Goal: Task Accomplishment & Management: Manage account settings

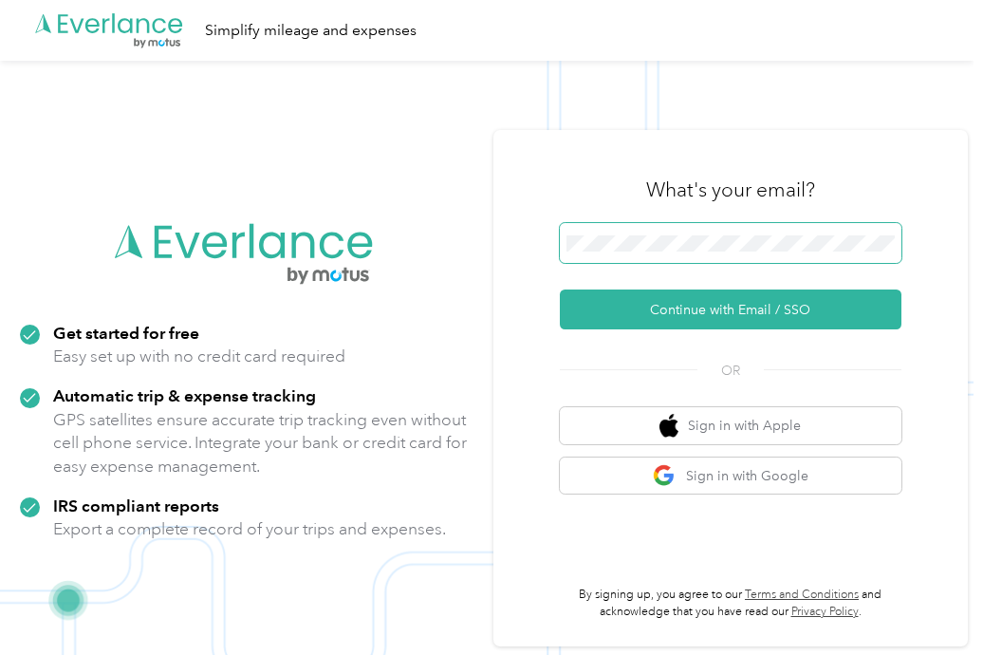
click at [697, 229] on span at bounding box center [731, 243] width 342 height 40
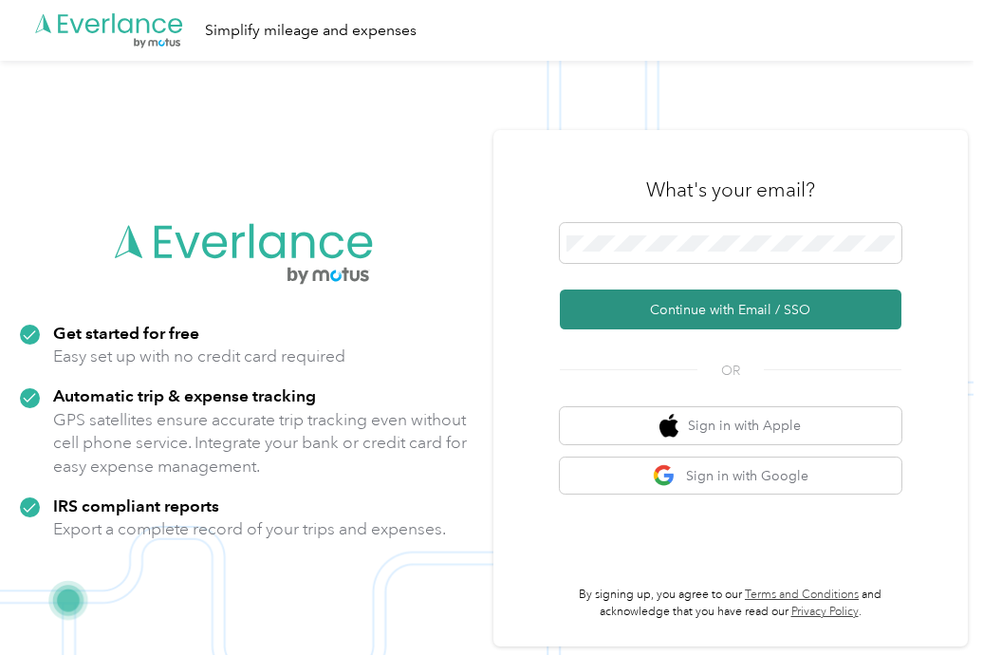
click at [723, 311] on button "Continue with Email / SSO" at bounding box center [731, 309] width 342 height 40
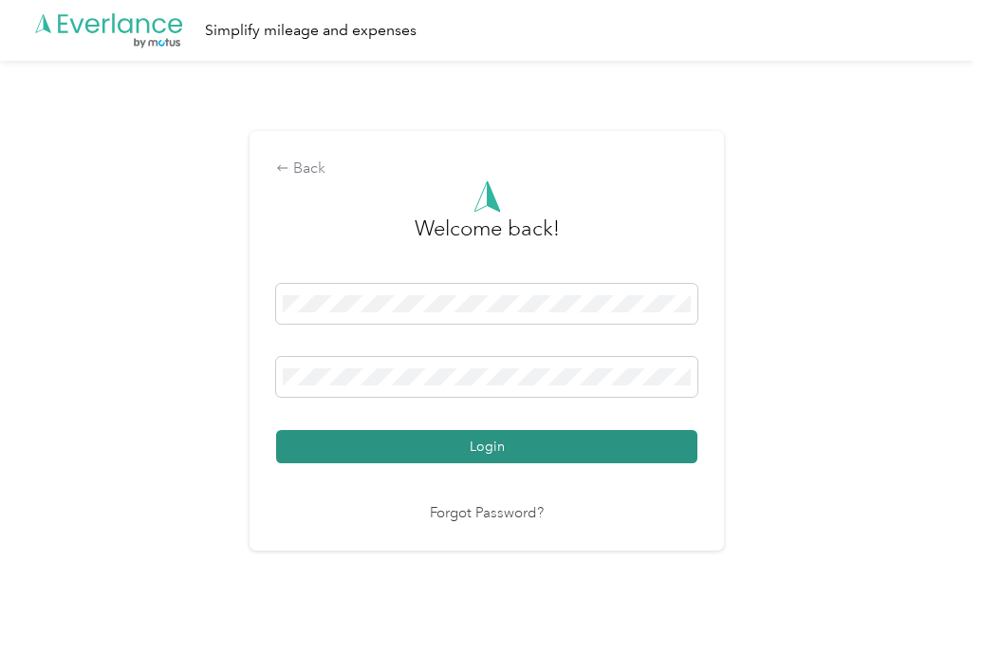
click at [539, 445] on button "Login" at bounding box center [486, 446] width 421 height 33
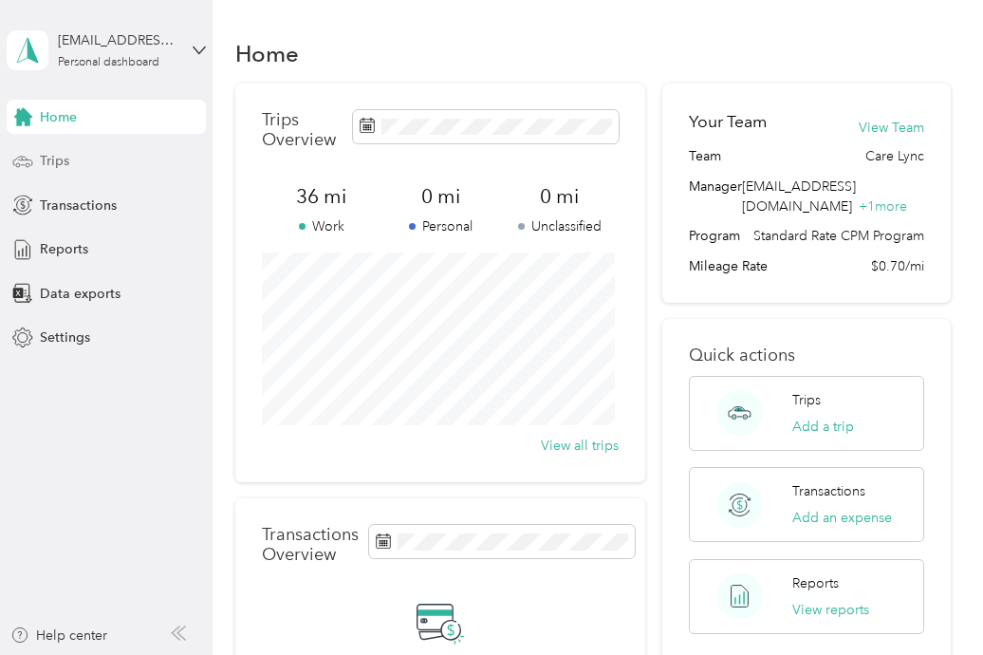
click at [163, 152] on div "Trips" at bounding box center [106, 161] width 199 height 34
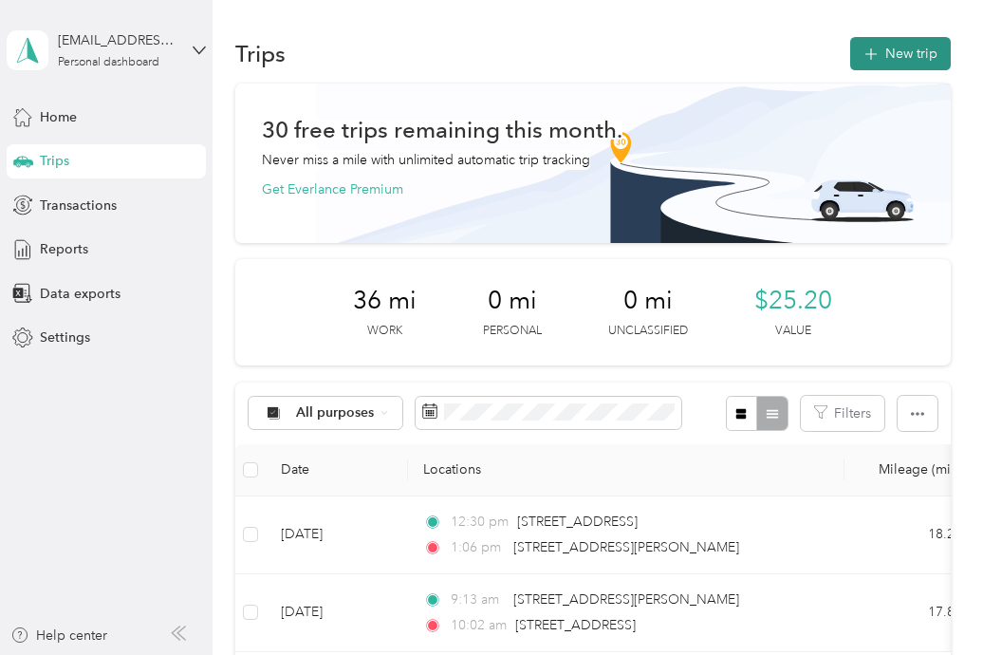
click at [881, 47] on button "New trip" at bounding box center [900, 53] width 101 height 33
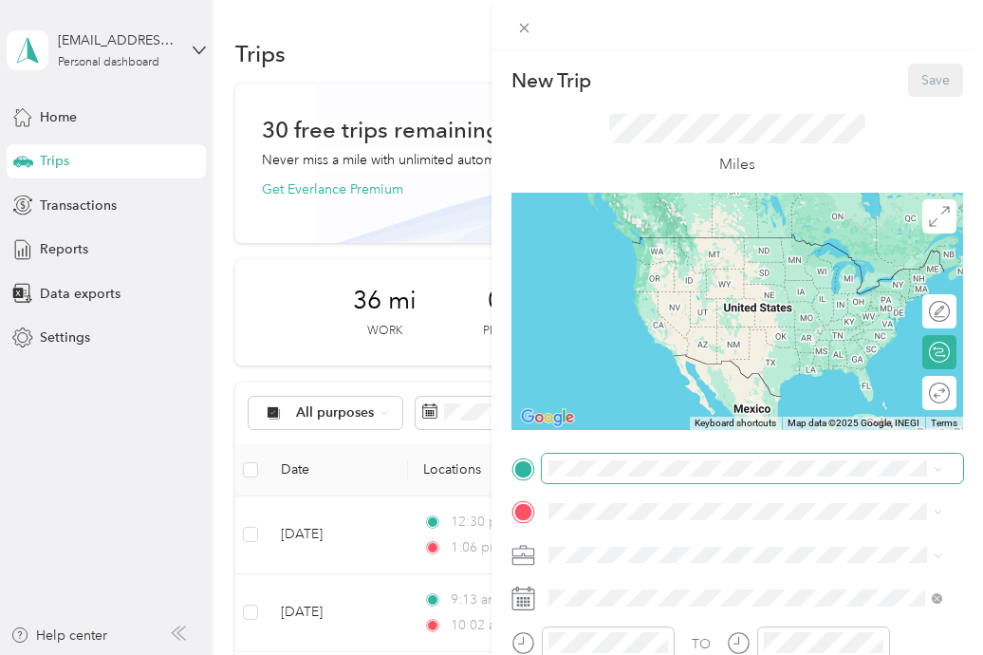
click at [737, 479] on span at bounding box center [752, 469] width 421 height 30
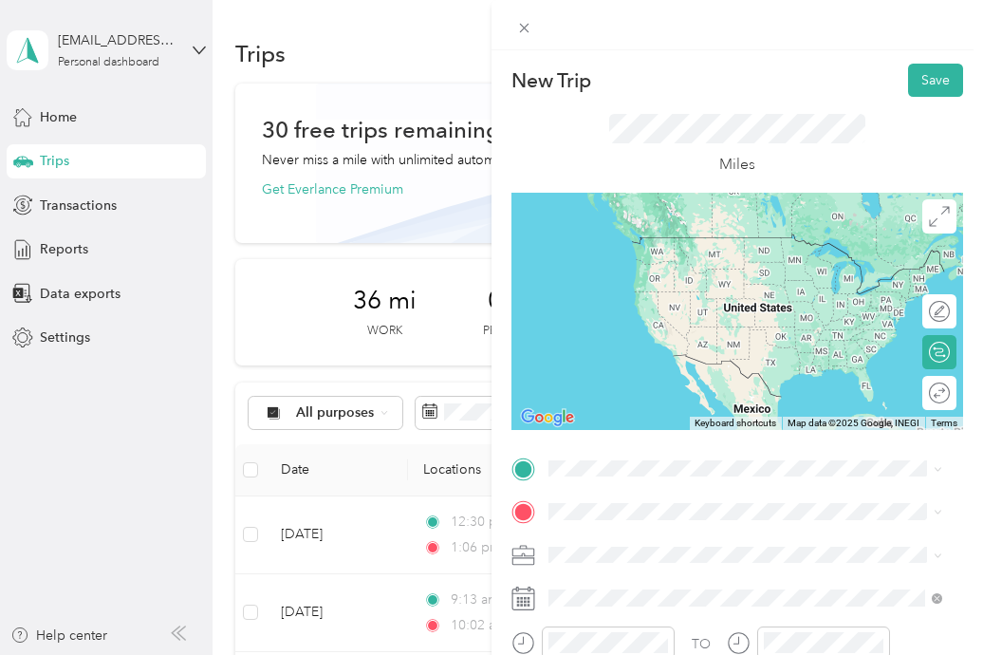
click at [725, 250] on div "[STREET_ADDRESS][PERSON_NAME][US_STATE]" at bounding box center [745, 237] width 380 height 26
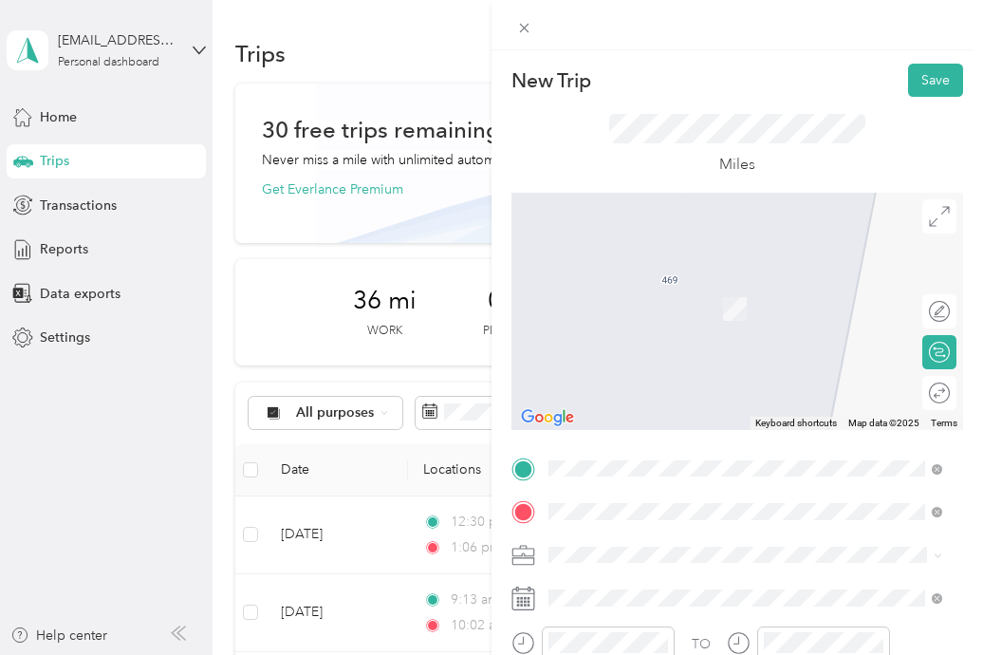
click at [686, 289] on span "[STREET_ADDRESS][US_STATE]" at bounding box center [679, 280] width 190 height 17
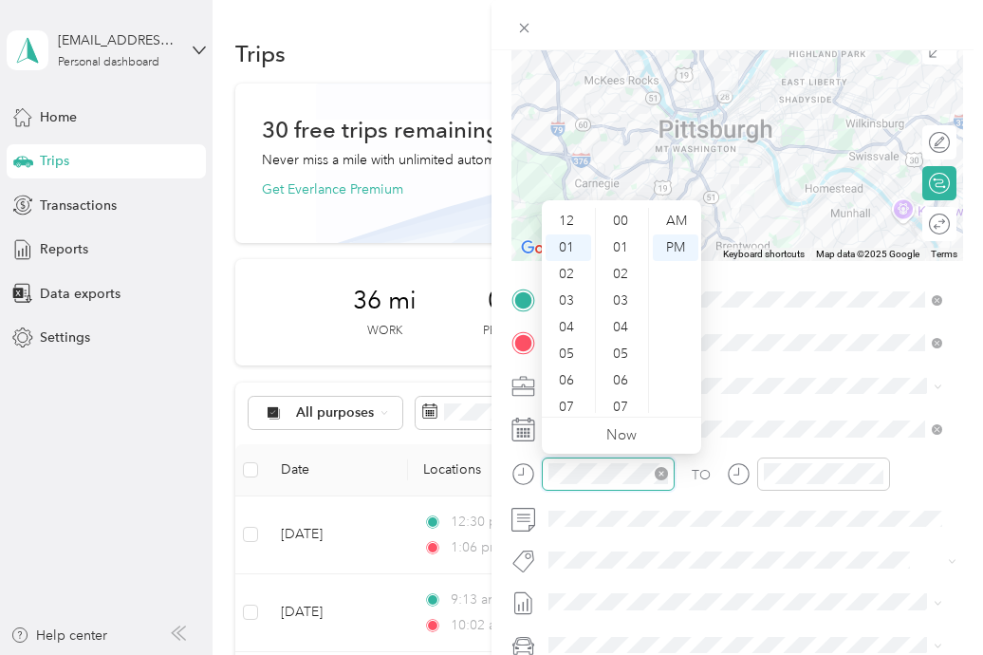
scroll to position [27, 0]
click at [663, 478] on icon "close-circle" at bounding box center [661, 473] width 13 height 13
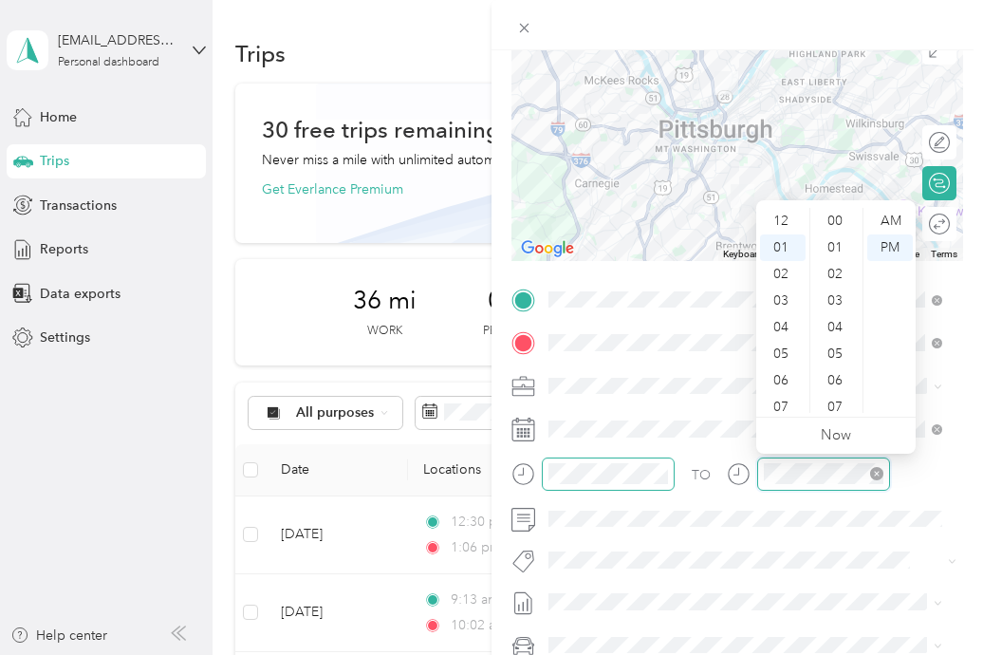
scroll to position [1169, 0]
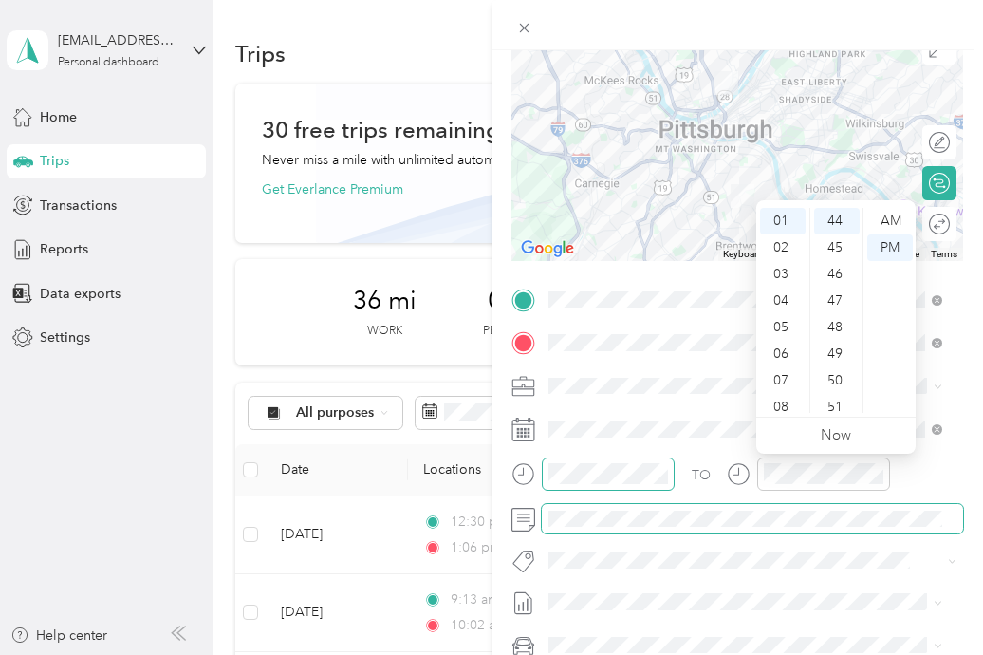
click at [808, 532] on span at bounding box center [752, 519] width 421 height 30
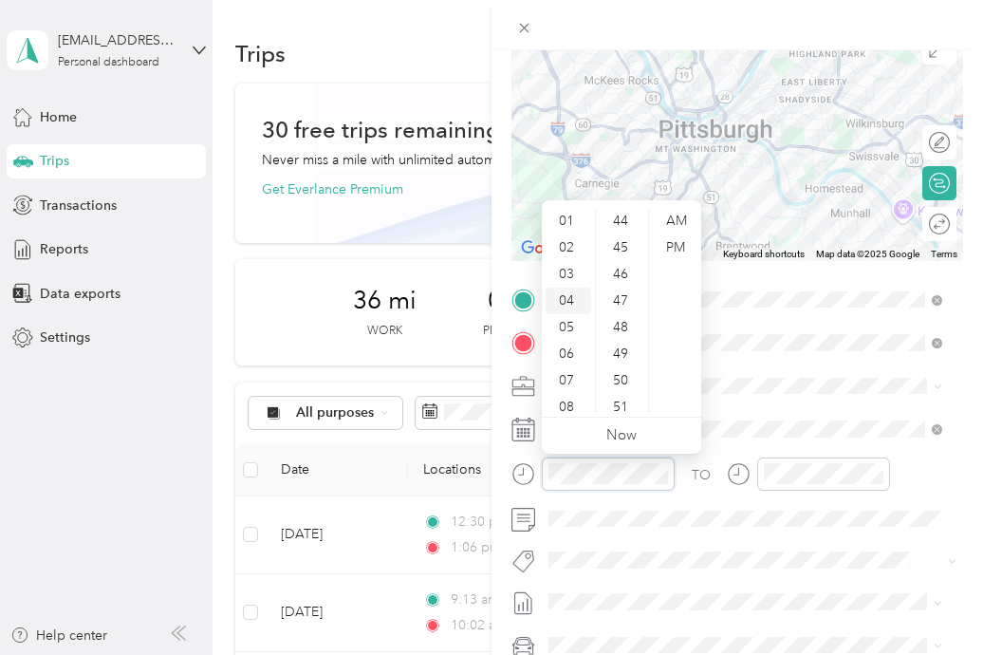
scroll to position [114, 0]
click at [567, 380] on div "10" at bounding box center [569, 373] width 46 height 27
click at [624, 370] on div "28" at bounding box center [623, 376] width 46 height 27
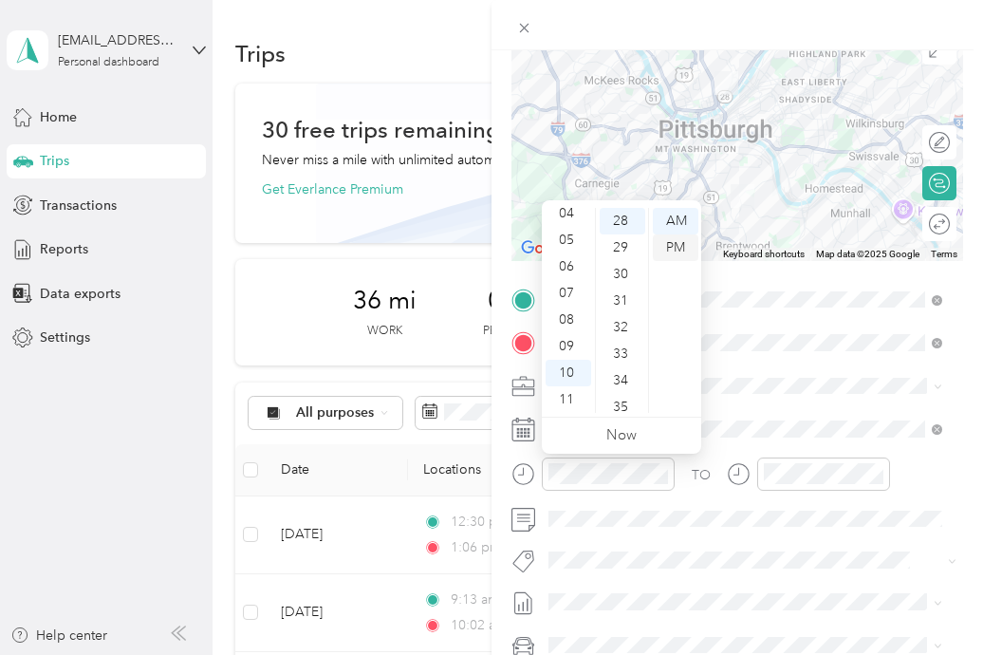
click at [682, 248] on div "PM" at bounding box center [676, 247] width 46 height 27
click at [665, 212] on div "AM" at bounding box center [676, 221] width 46 height 27
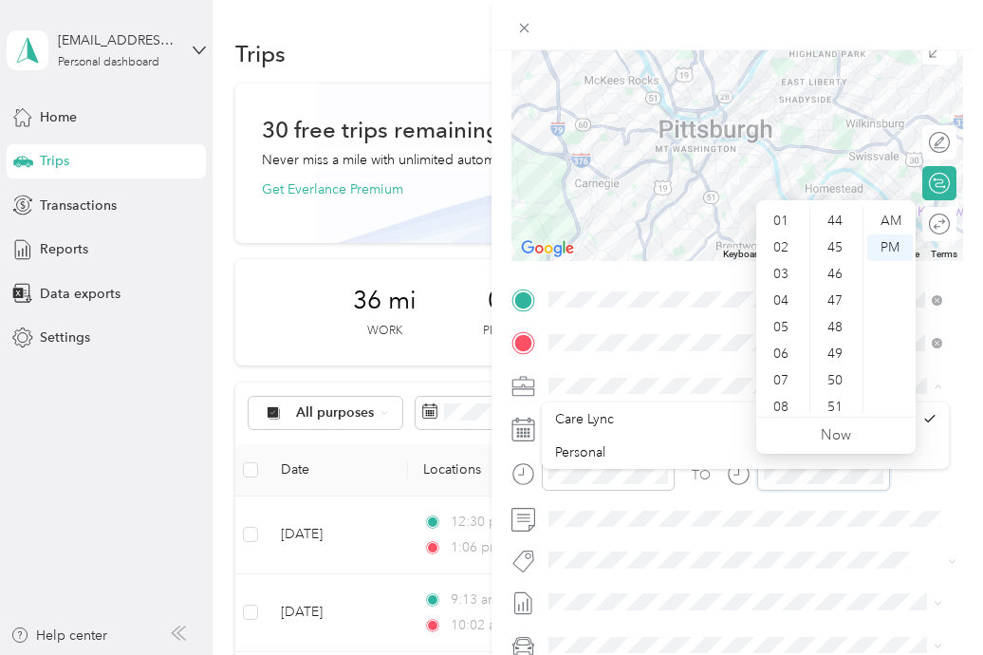
scroll to position [114, 0]
click at [786, 377] on div "10" at bounding box center [783, 373] width 46 height 27
click at [839, 399] on div "59" at bounding box center [837, 399] width 46 height 27
click at [898, 222] on div "AM" at bounding box center [890, 221] width 46 height 27
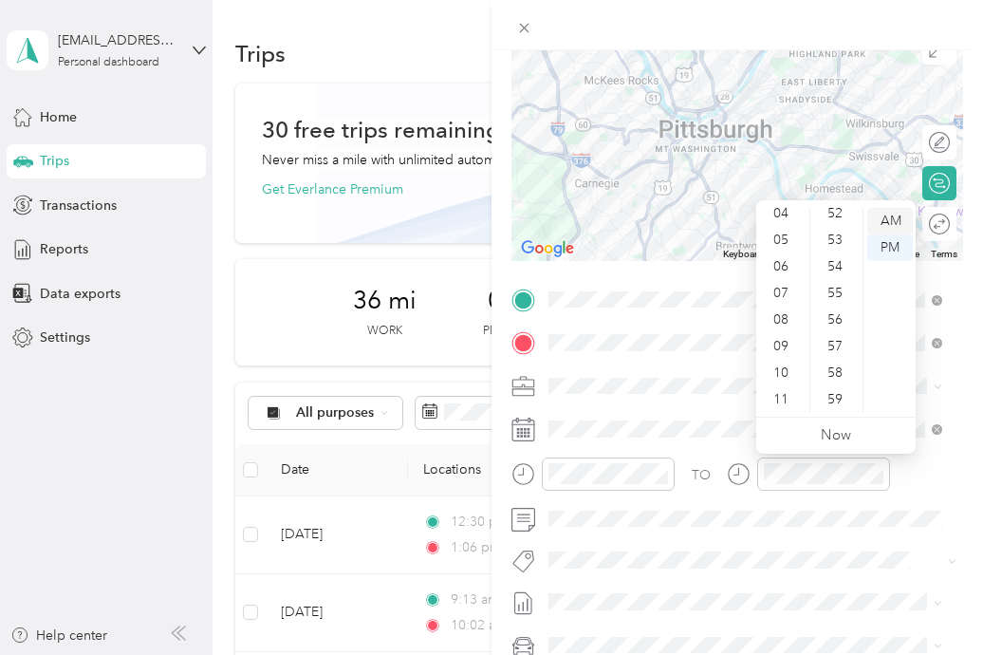
click at [894, 224] on div "AM" at bounding box center [890, 221] width 46 height 27
click at [835, 447] on li "Now" at bounding box center [836, 435] width 30 height 36
click at [907, 469] on div "TO" at bounding box center [737, 480] width 452 height 46
click at [881, 472] on icon "close-circle" at bounding box center [876, 473] width 13 height 13
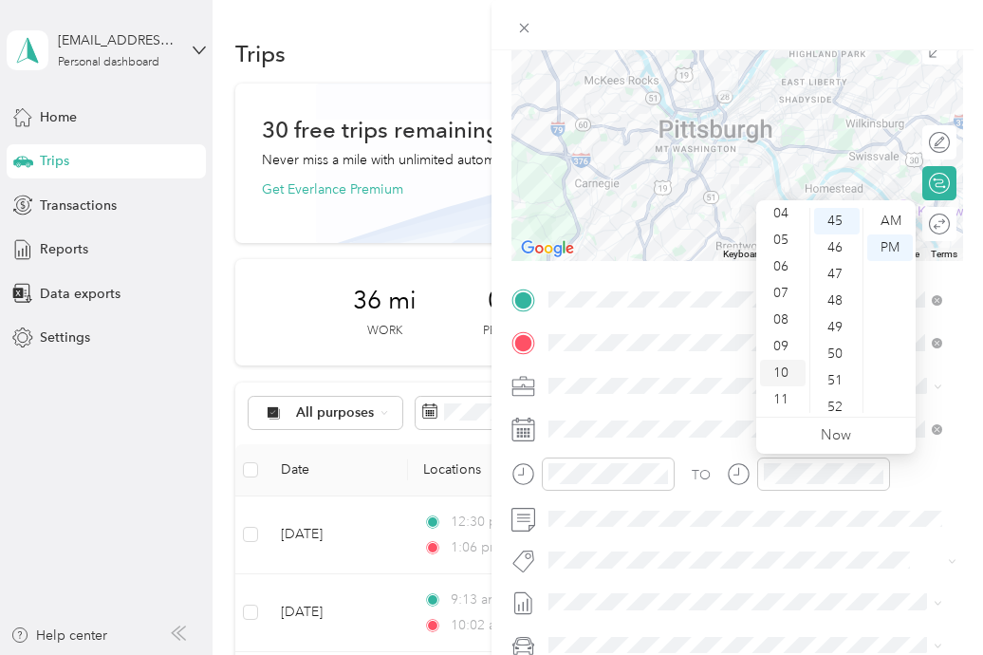
click at [785, 377] on div "10" at bounding box center [783, 373] width 46 height 27
click at [835, 398] on div "59" at bounding box center [837, 399] width 46 height 27
click at [886, 224] on div "AM" at bounding box center [890, 221] width 46 height 27
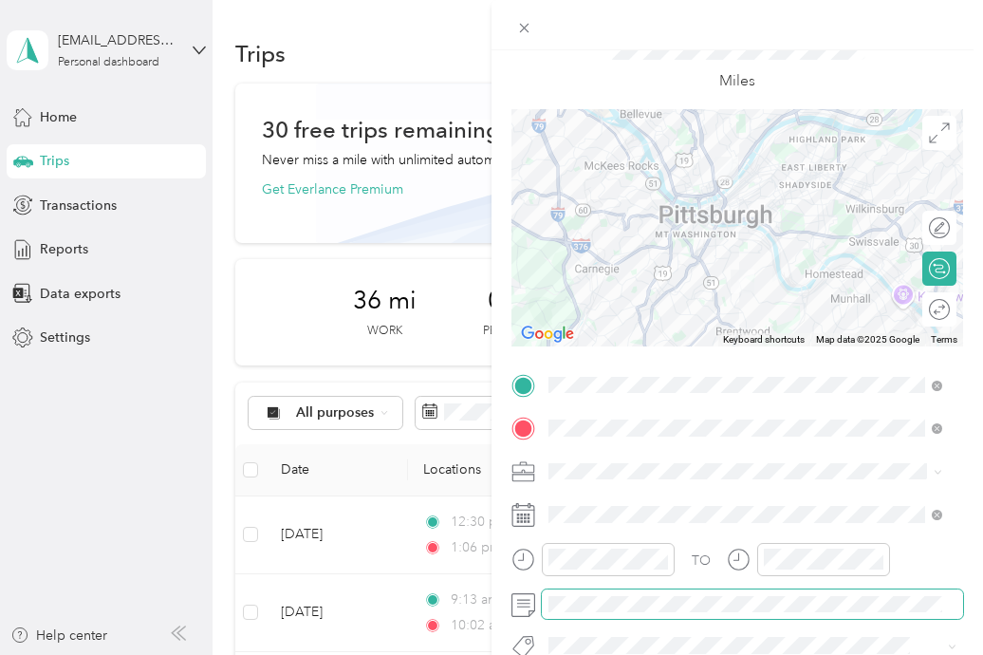
scroll to position [0, 0]
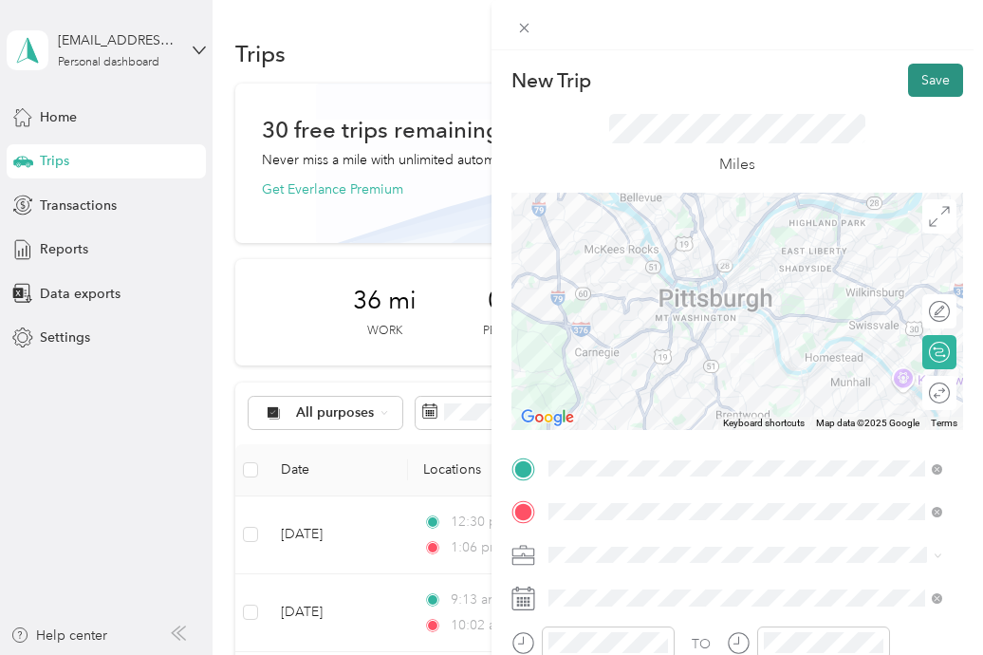
click at [922, 84] on button "Save" at bounding box center [935, 80] width 55 height 33
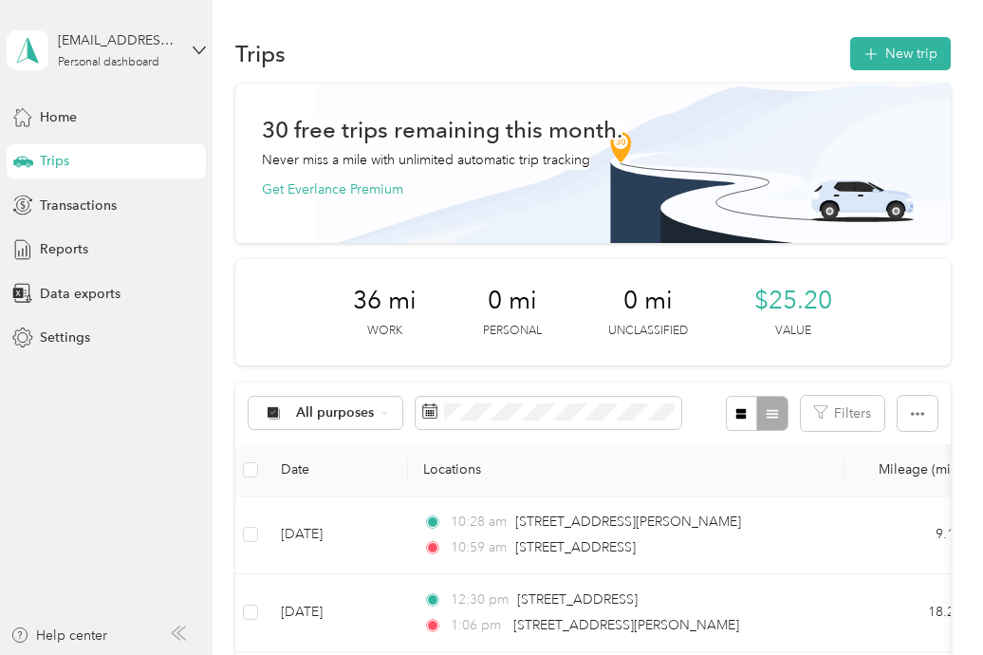
click at [878, 69] on button "New trip" at bounding box center [900, 53] width 101 height 33
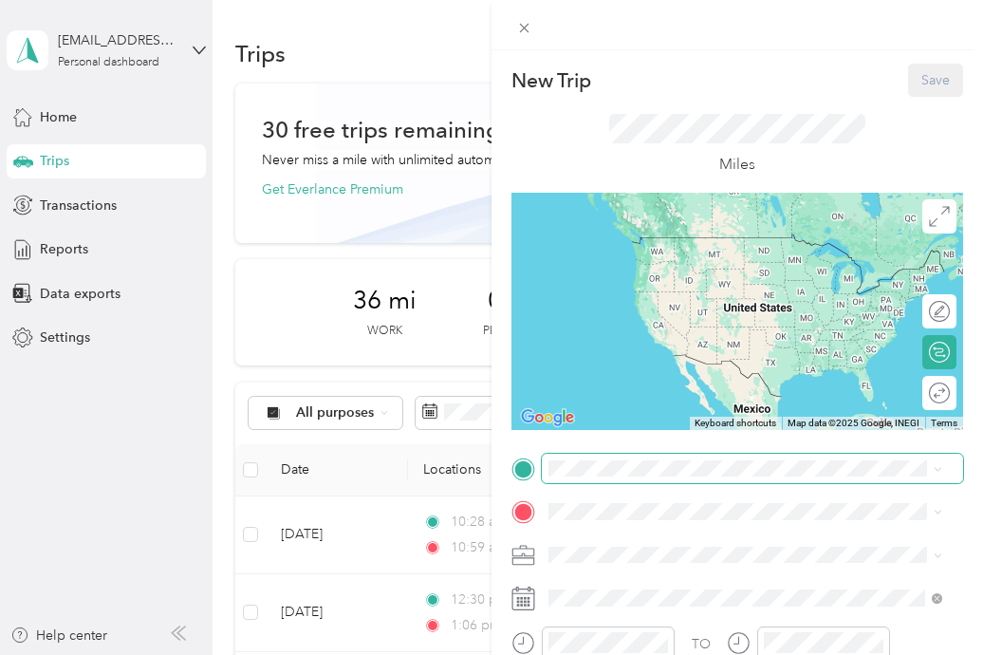
click at [689, 458] on span at bounding box center [752, 469] width 421 height 30
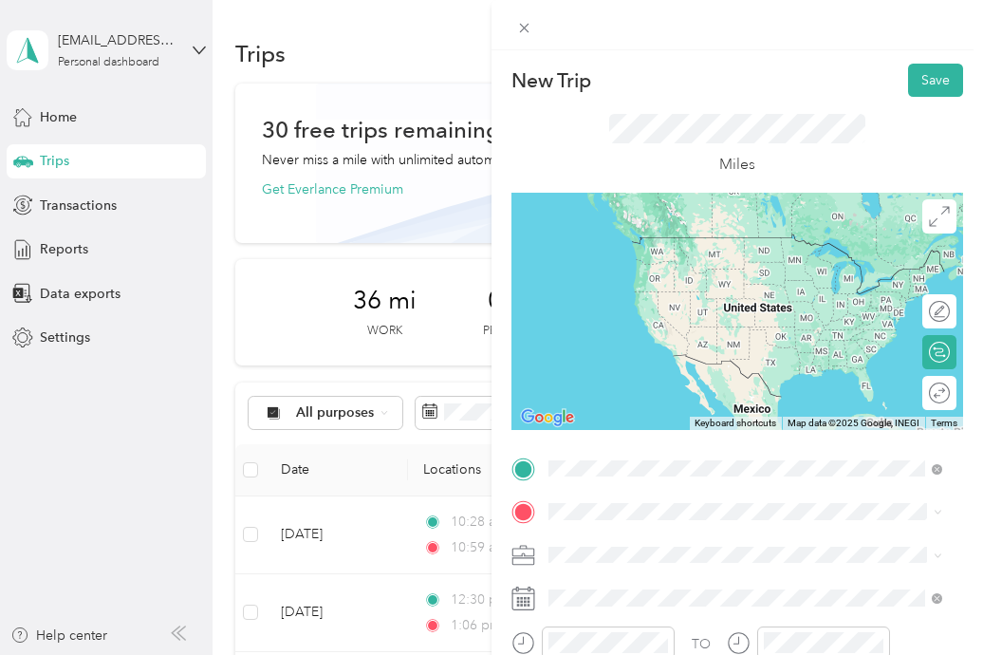
click at [725, 246] on span "[STREET_ADDRESS][US_STATE]" at bounding box center [679, 237] width 190 height 17
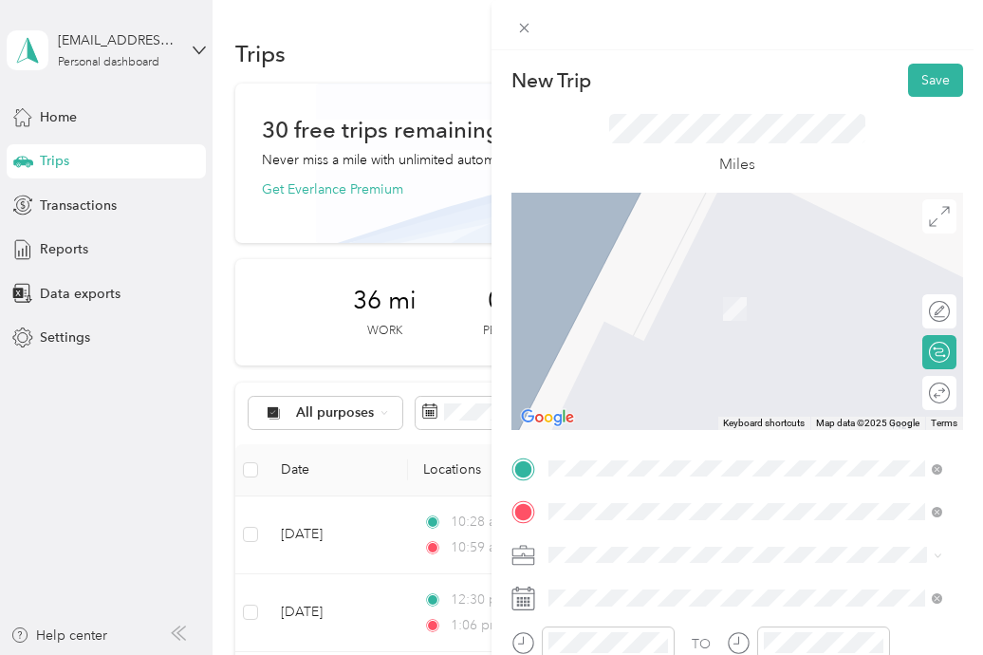
click at [723, 289] on span "[STREET_ADDRESS][PERSON_NAME][US_STATE]" at bounding box center [731, 280] width 295 height 17
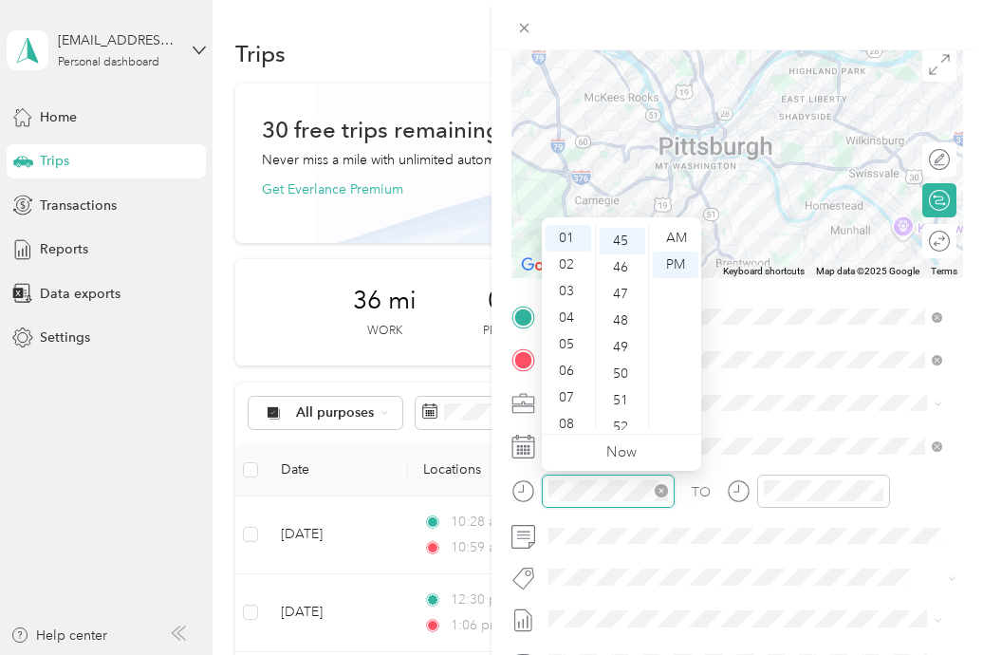
scroll to position [1196, 0]
click at [660, 492] on icon "close-circle" at bounding box center [661, 490] width 13 height 13
click at [873, 494] on icon "close-circle" at bounding box center [876, 490] width 13 height 13
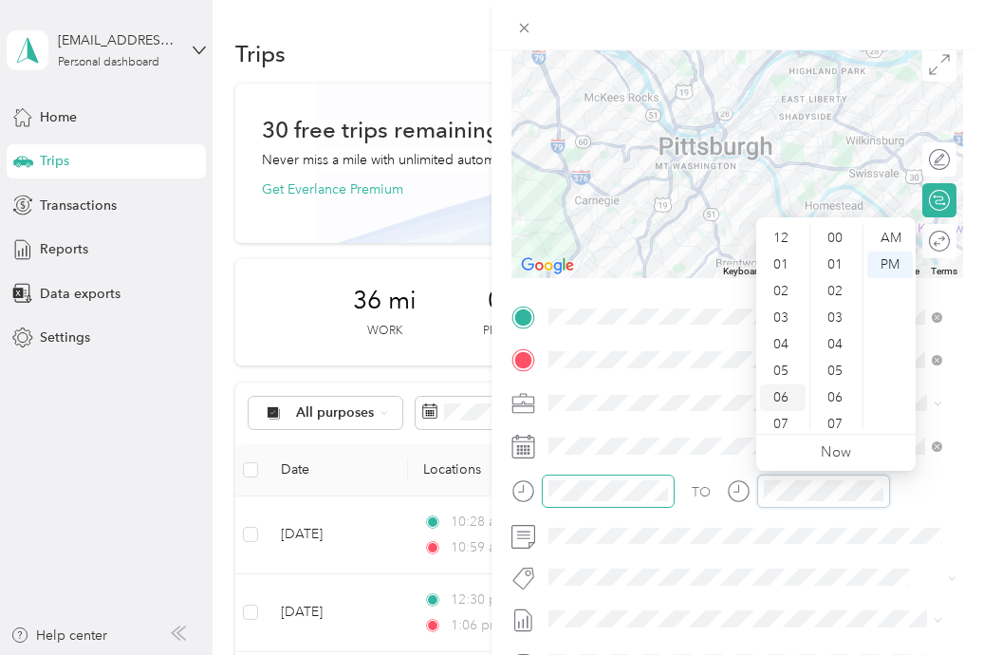
scroll to position [0, 0]
click at [877, 491] on icon "close-circle" at bounding box center [876, 490] width 13 height 13
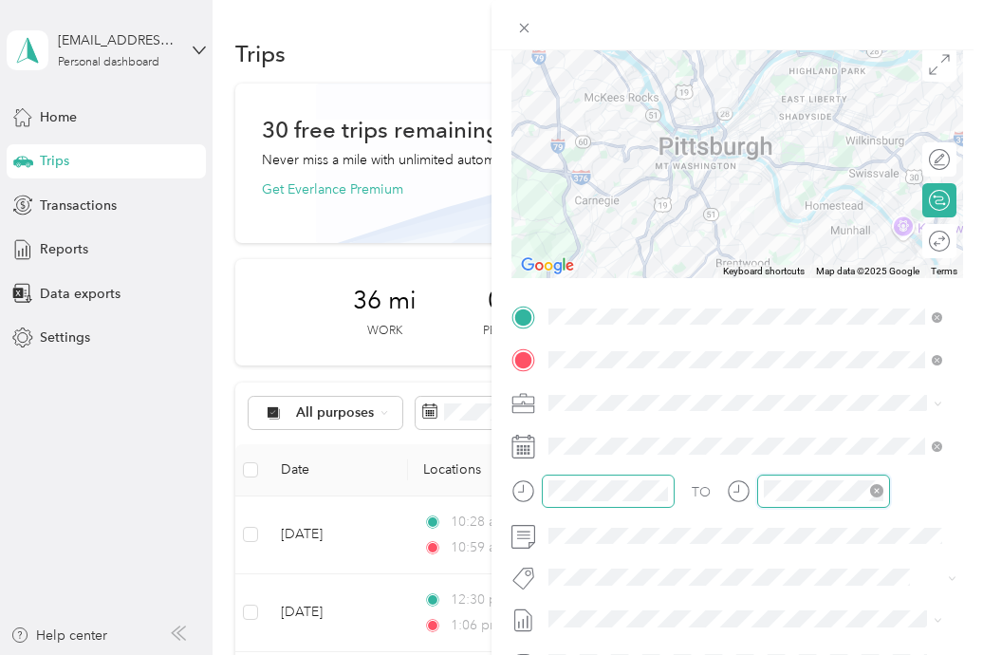
click at [881, 491] on icon "close-circle" at bounding box center [876, 490] width 13 height 13
click at [870, 489] on icon "close-circle" at bounding box center [876, 490] width 13 height 13
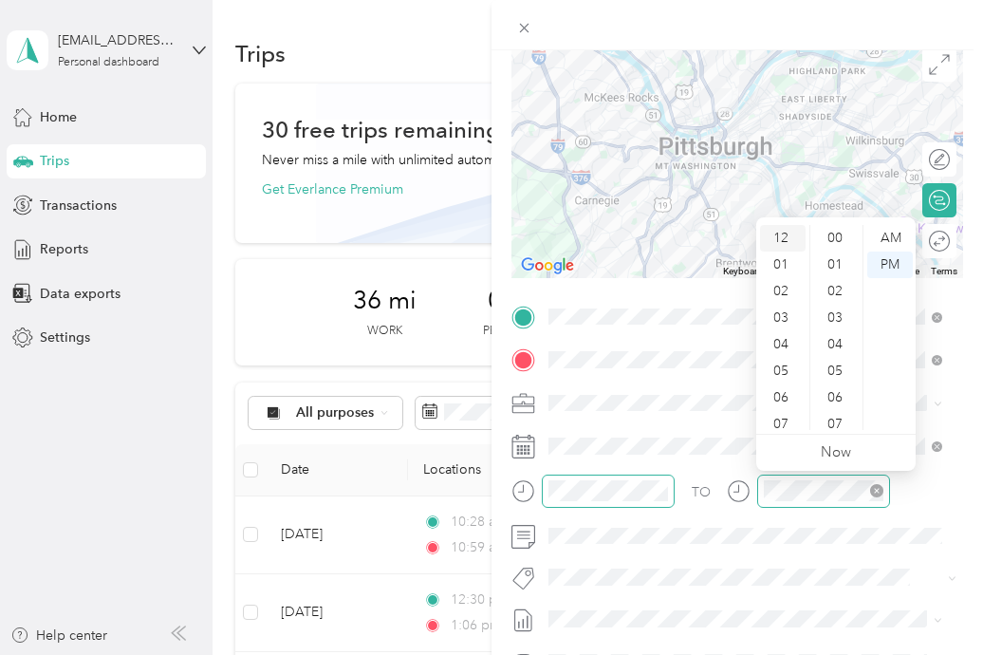
click at [776, 241] on div "12" at bounding box center [783, 238] width 46 height 27
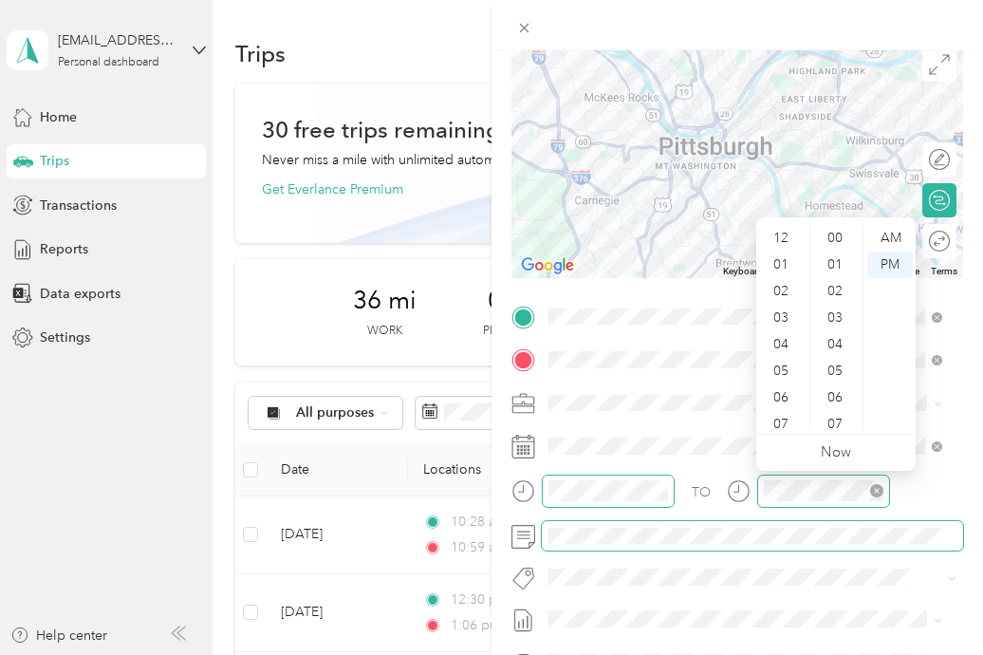
click at [789, 521] on span at bounding box center [752, 536] width 421 height 30
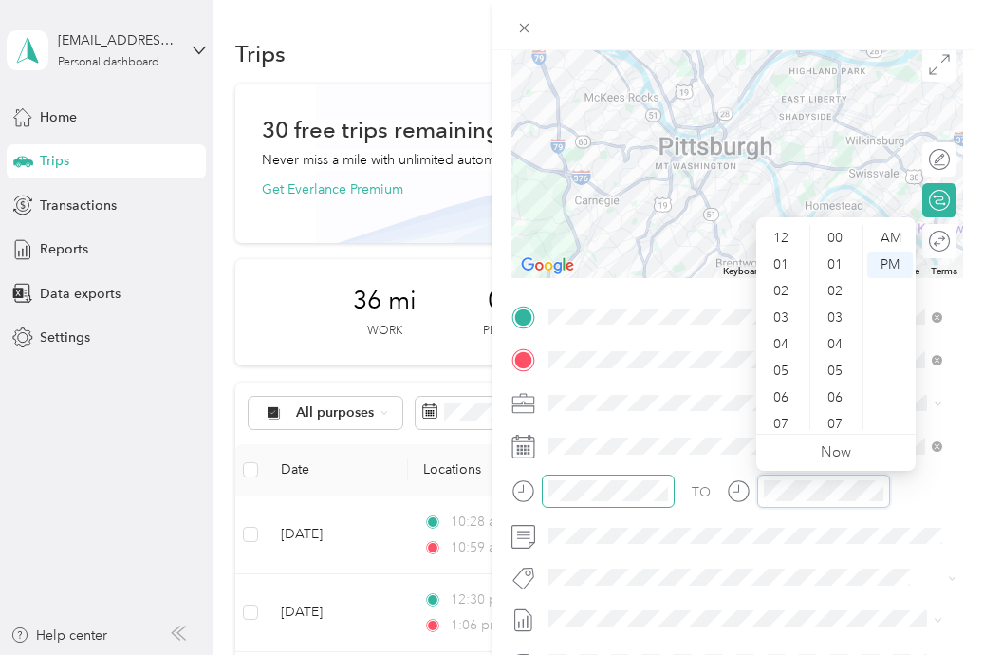
click at [872, 490] on icon "close-circle" at bounding box center [876, 490] width 13 height 13
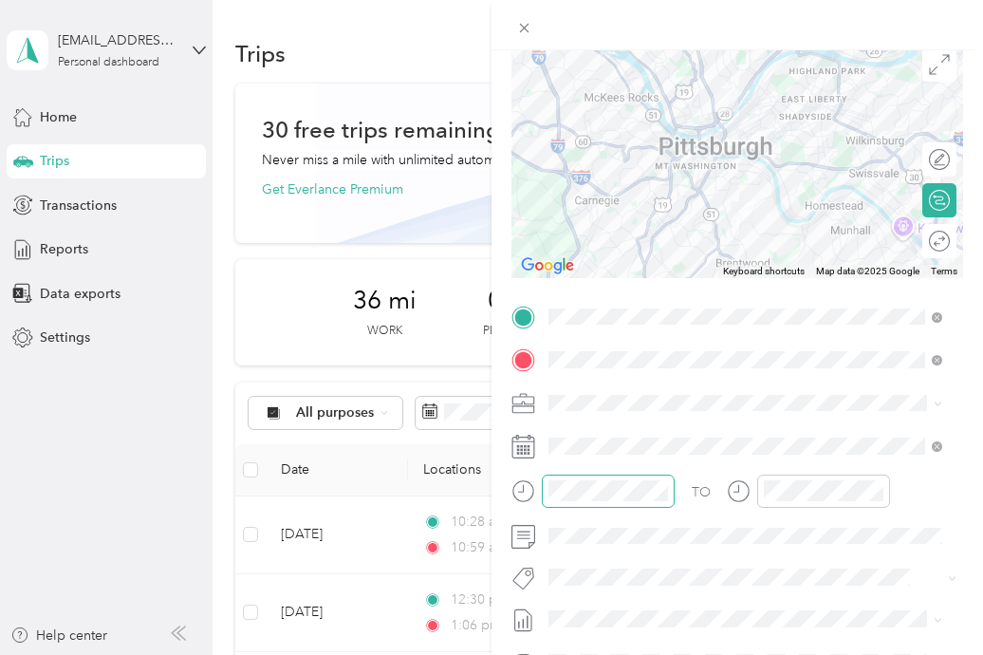
click at [904, 497] on div "TO" at bounding box center [737, 497] width 452 height 46
click at [881, 491] on icon "close-circle" at bounding box center [876, 490] width 13 height 13
click at [746, 487] on icon at bounding box center [739, 491] width 24 height 24
click at [877, 491] on icon "close-circle" at bounding box center [876, 490] width 13 height 13
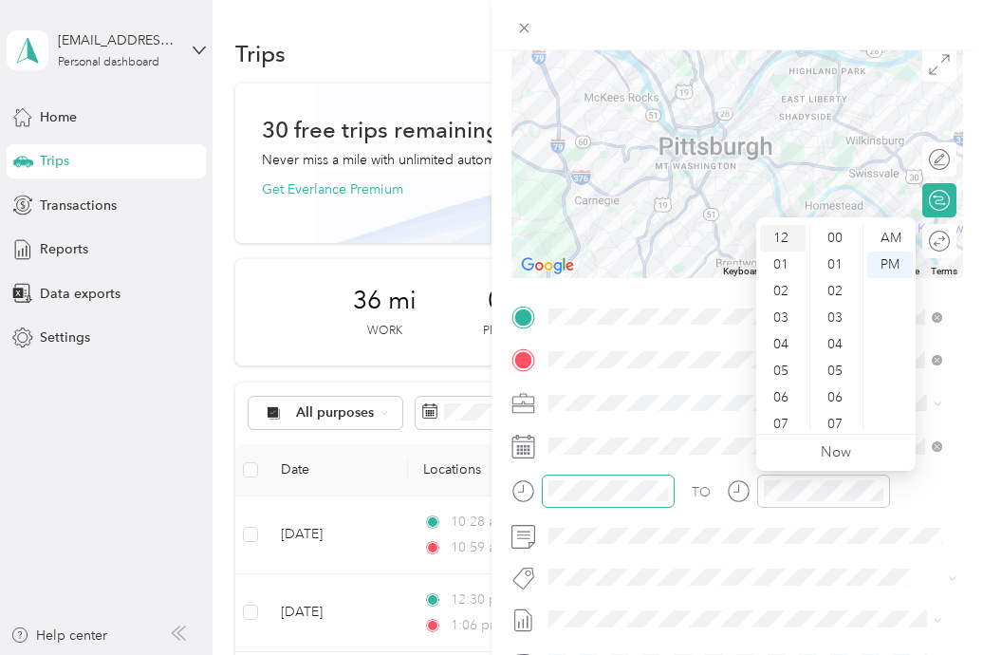
click at [784, 235] on div "12" at bounding box center [783, 238] width 46 height 27
click at [831, 261] on div "01" at bounding box center [837, 264] width 46 height 27
click at [890, 251] on div "PM" at bounding box center [890, 264] width 46 height 27
click at [890, 493] on div "TO" at bounding box center [737, 497] width 452 height 46
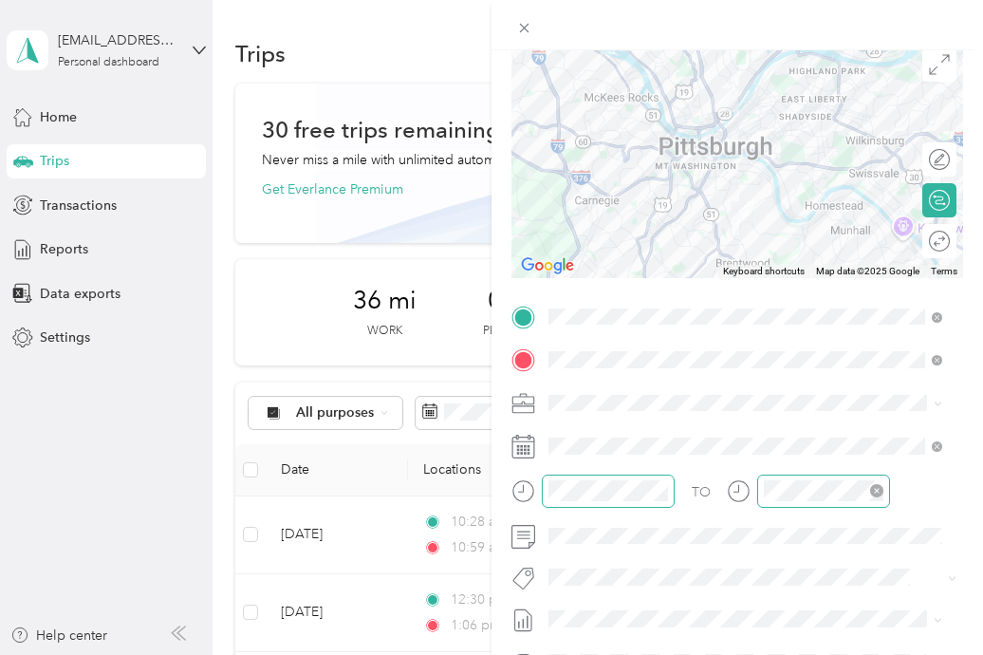
click at [881, 490] on icon "close-circle" at bounding box center [876, 490] width 13 height 13
click at [870, 490] on icon "close-circle" at bounding box center [876, 490] width 13 height 13
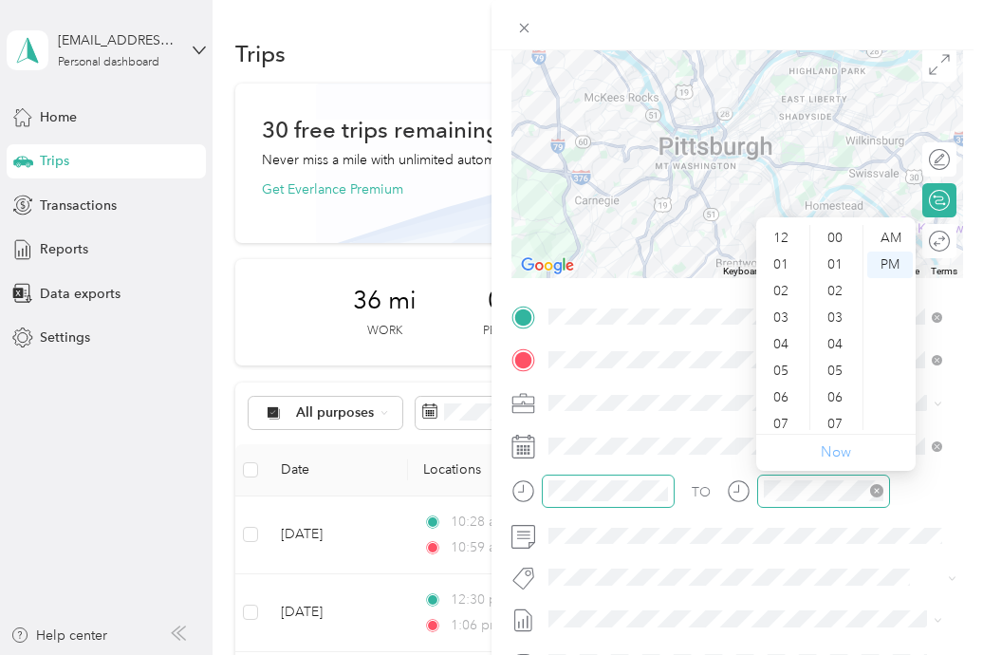
click at [835, 453] on link "Now" at bounding box center [836, 452] width 30 height 18
click at [836, 455] on link "Now" at bounding box center [836, 452] width 30 height 18
click at [840, 464] on li "Now" at bounding box center [836, 453] width 30 height 36
click at [839, 456] on link "Now" at bounding box center [836, 452] width 30 height 18
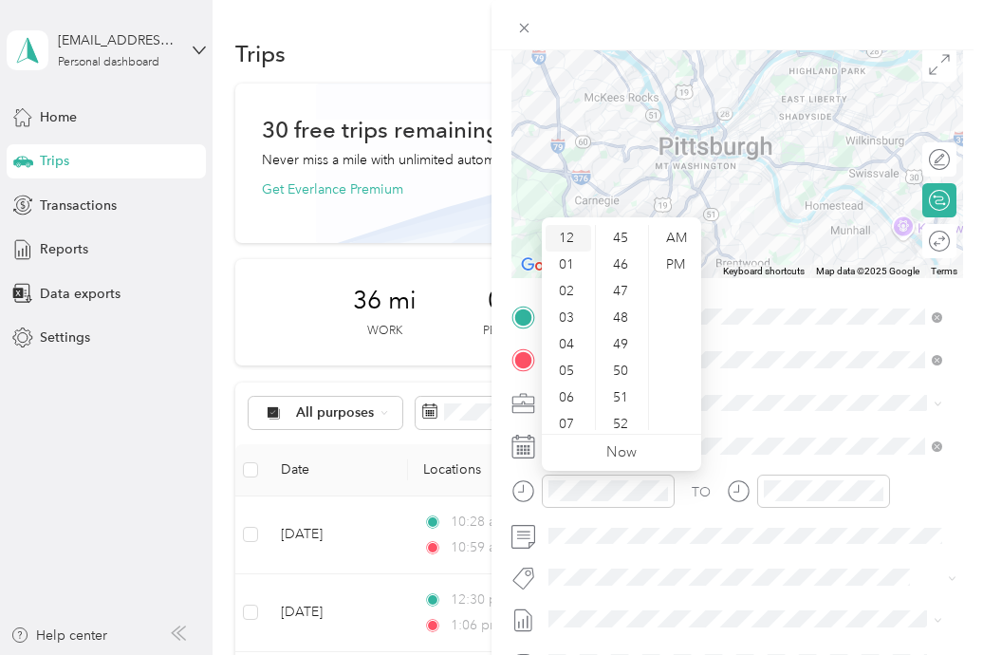
click at [566, 241] on div "12" at bounding box center [569, 238] width 46 height 27
click at [626, 282] on div "25" at bounding box center [623, 281] width 46 height 27
click at [669, 263] on div "PM" at bounding box center [676, 264] width 46 height 27
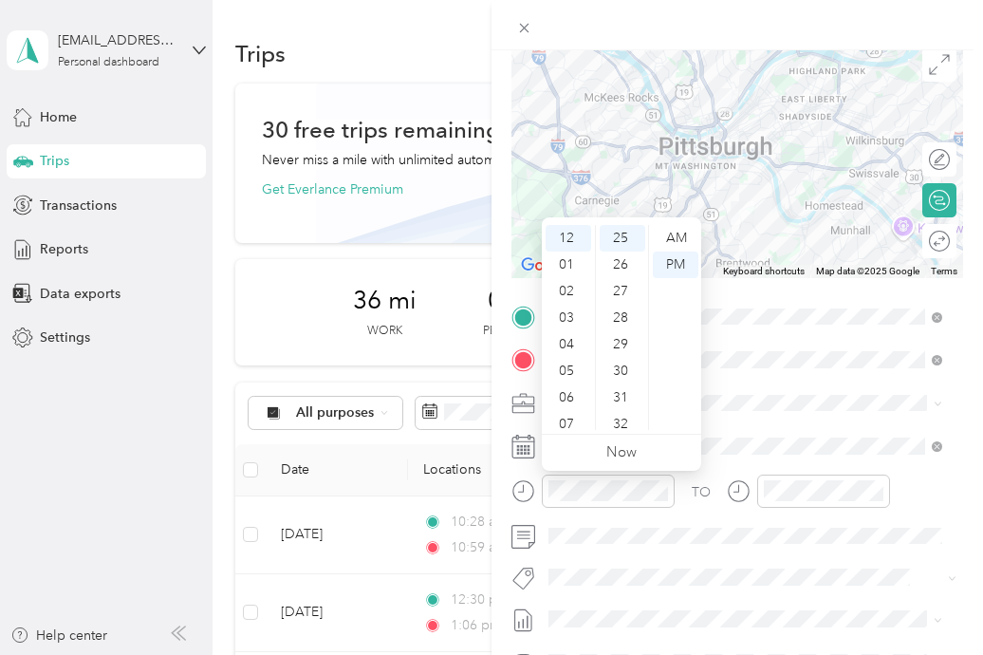
click at [733, 415] on span at bounding box center [752, 403] width 421 height 30
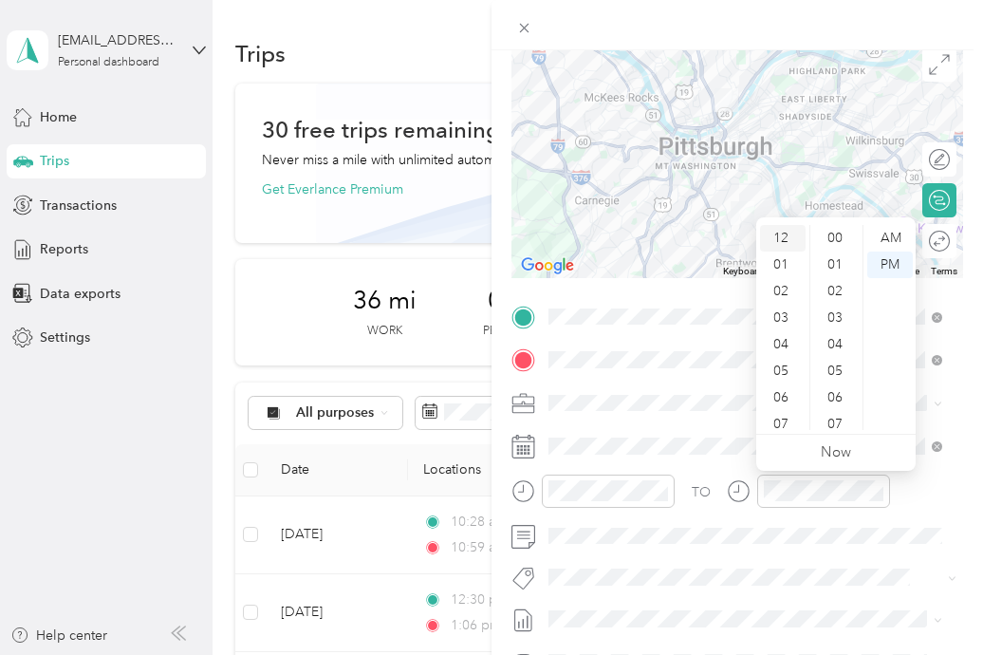
click at [778, 235] on div "12" at bounding box center [783, 238] width 46 height 27
click at [846, 443] on link "Now" at bounding box center [836, 452] width 30 height 18
click at [778, 240] on div "12" at bounding box center [783, 238] width 46 height 27
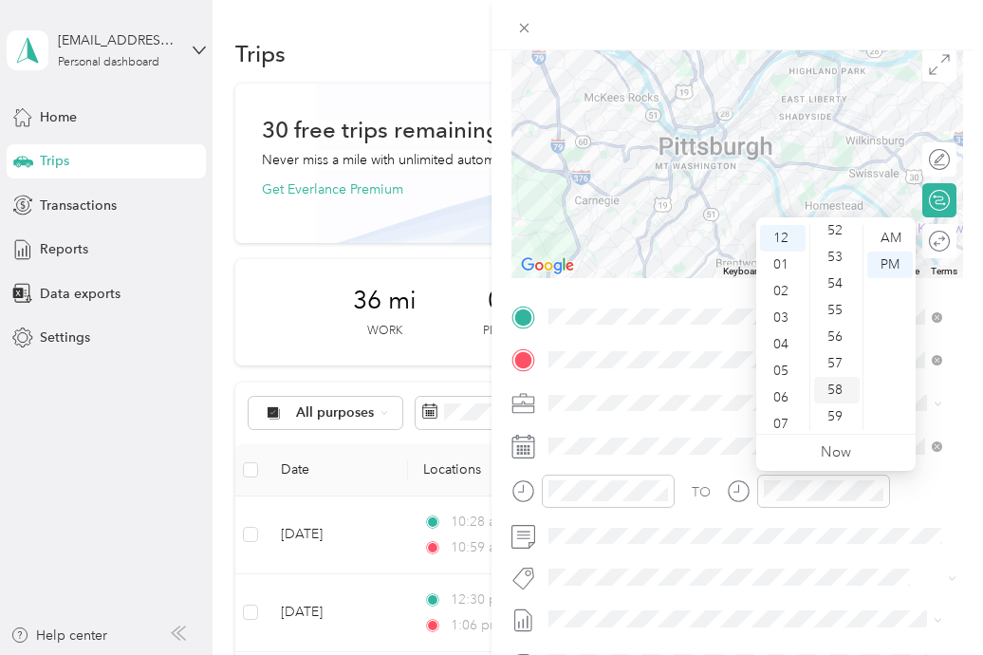
click at [839, 384] on div "58" at bounding box center [837, 390] width 46 height 27
click at [884, 274] on div "PM" at bounding box center [890, 264] width 46 height 27
click at [930, 482] on div "TO" at bounding box center [737, 497] width 452 height 46
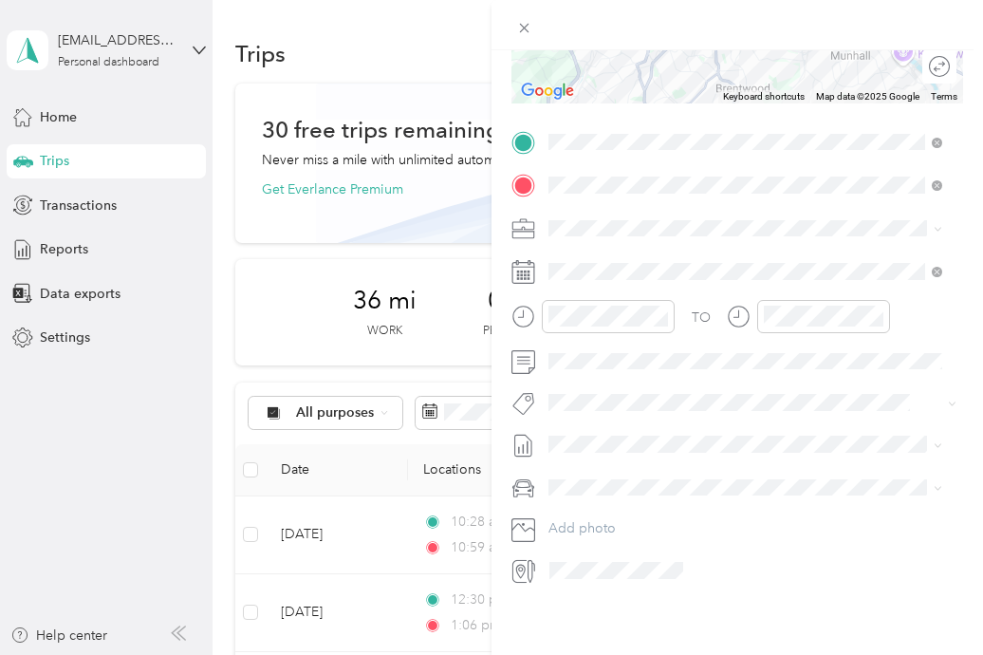
scroll to position [0, 0]
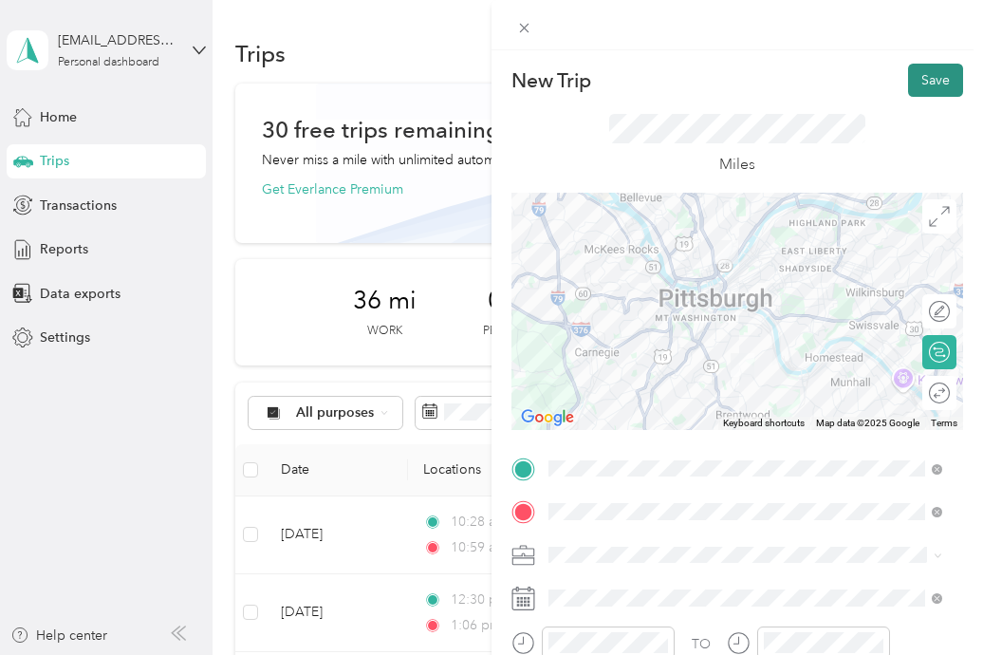
click at [918, 78] on button "Save" at bounding box center [935, 80] width 55 height 33
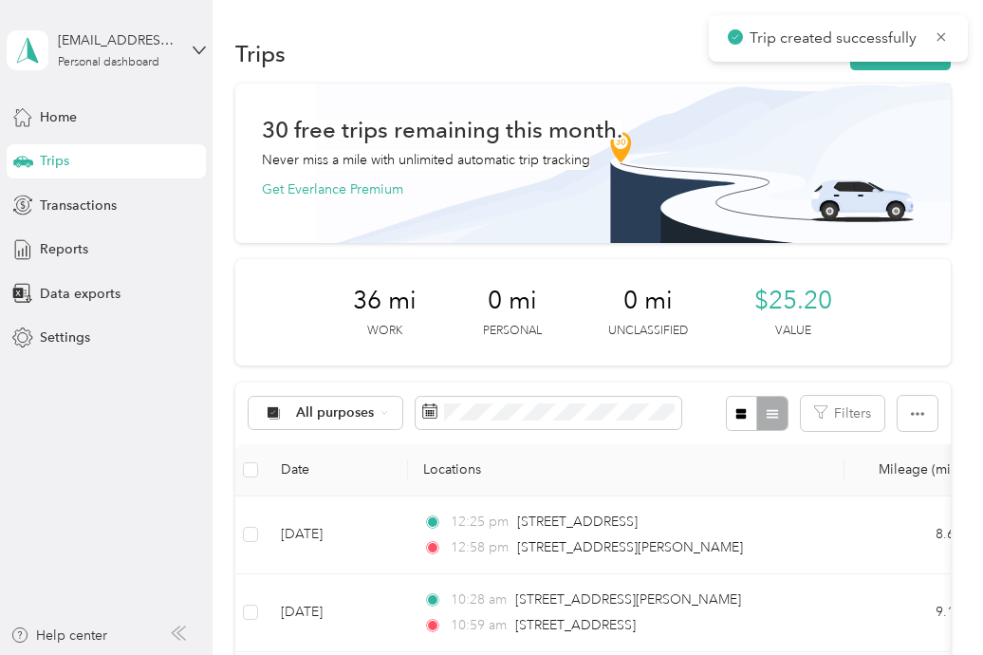
scroll to position [181, 0]
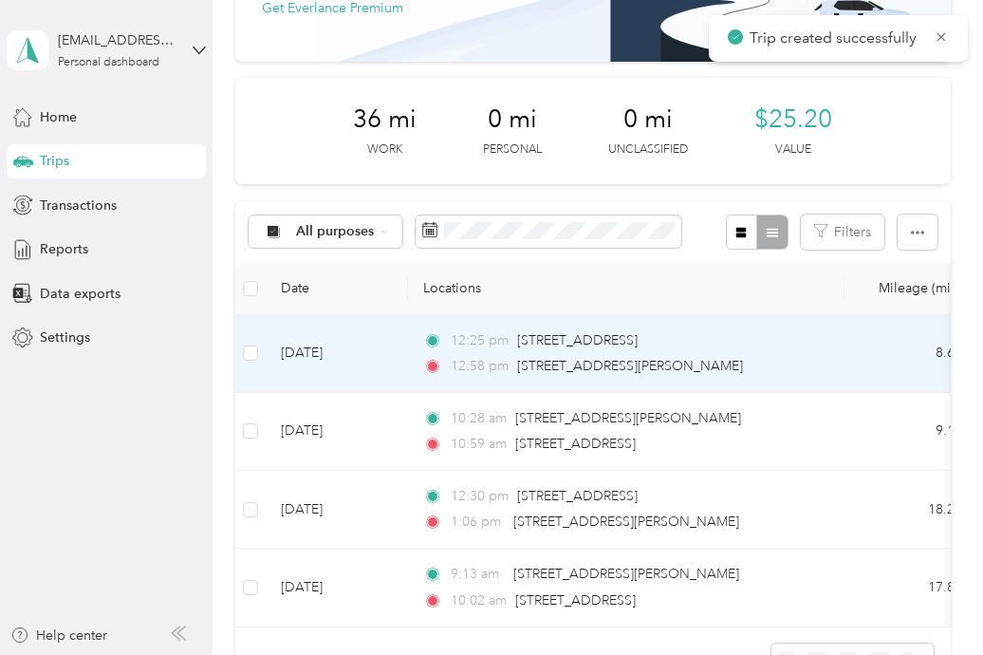
click at [719, 346] on div "12:25 pm [STREET_ADDRESS]" at bounding box center [622, 340] width 399 height 21
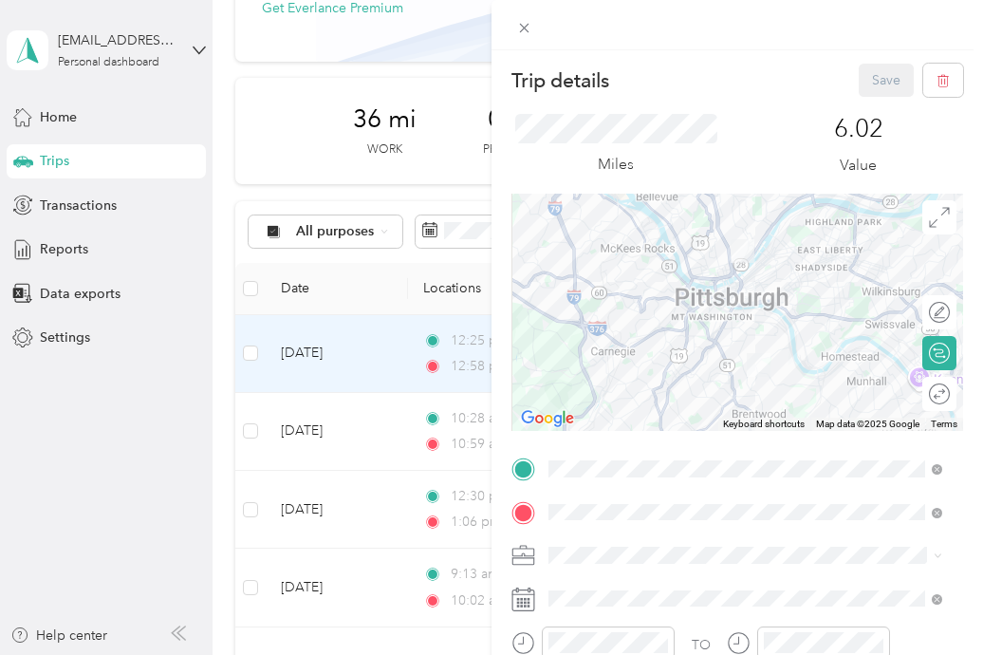
click at [683, 306] on div at bounding box center [737, 312] width 452 height 237
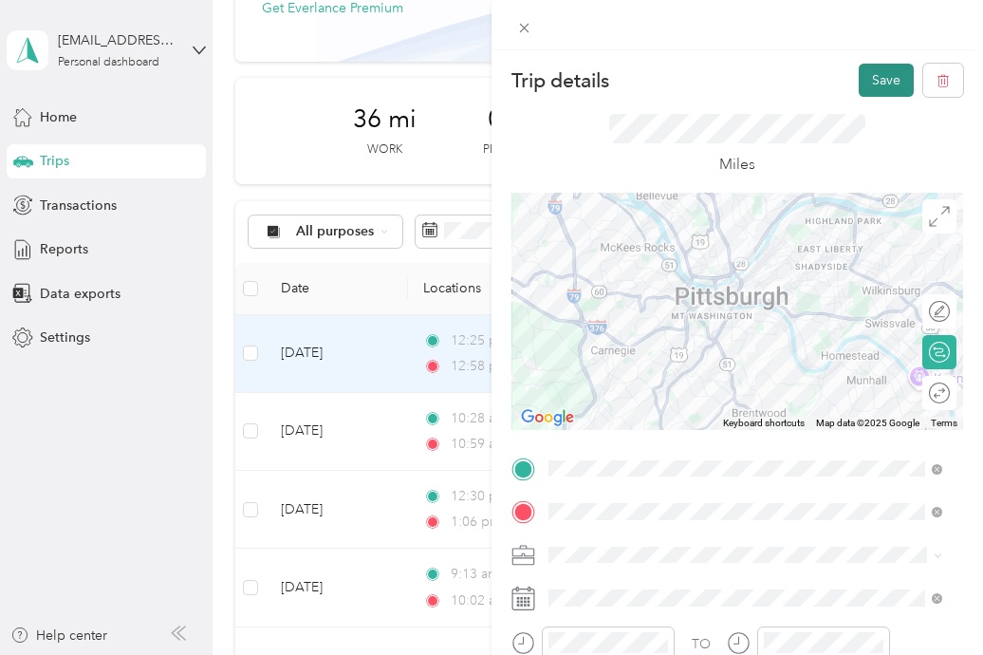
click at [859, 80] on button "Save" at bounding box center [886, 80] width 55 height 33
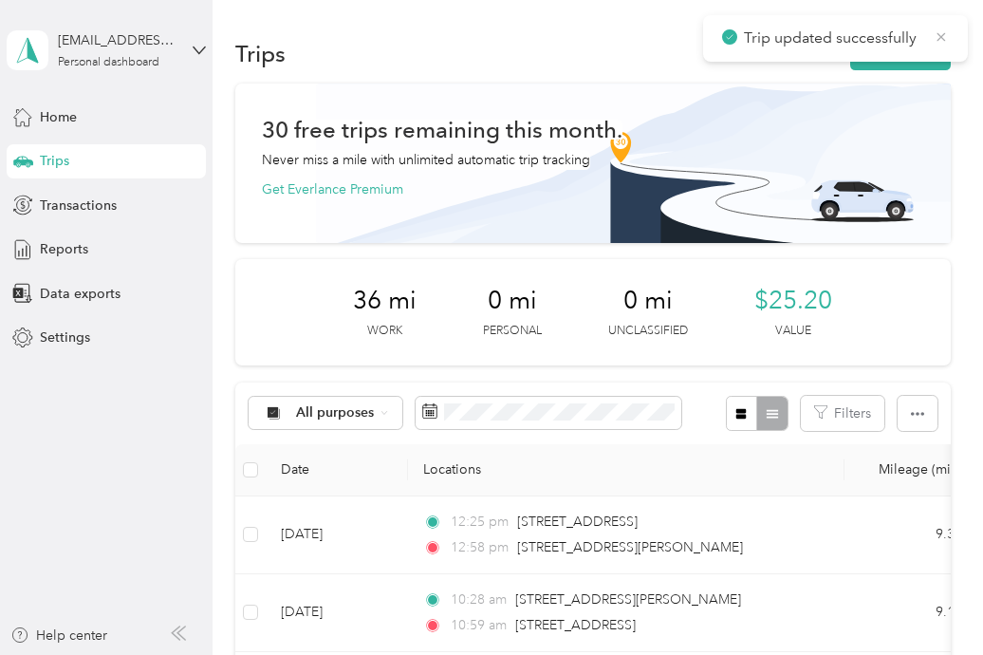
click at [943, 39] on icon at bounding box center [941, 36] width 9 height 9
